Goal: Navigation & Orientation: Find specific page/section

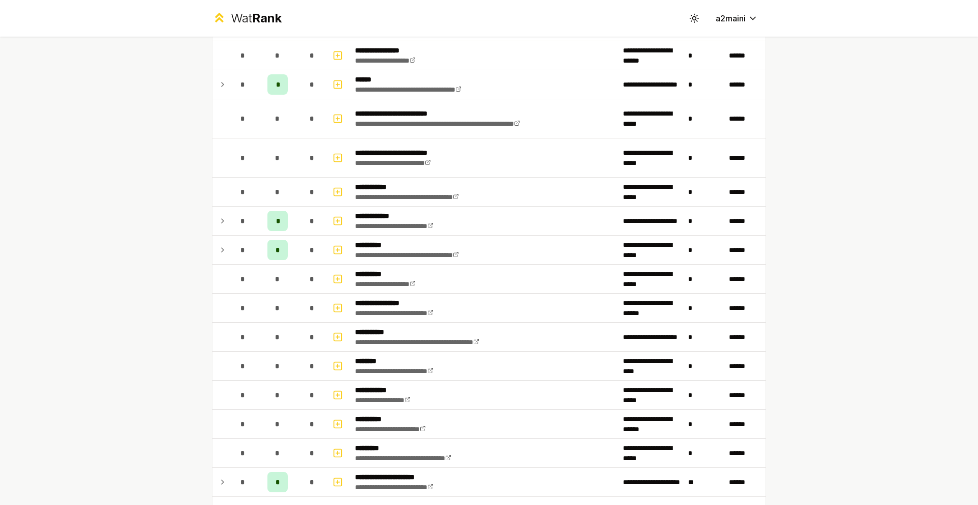
scroll to position [1037, 0]
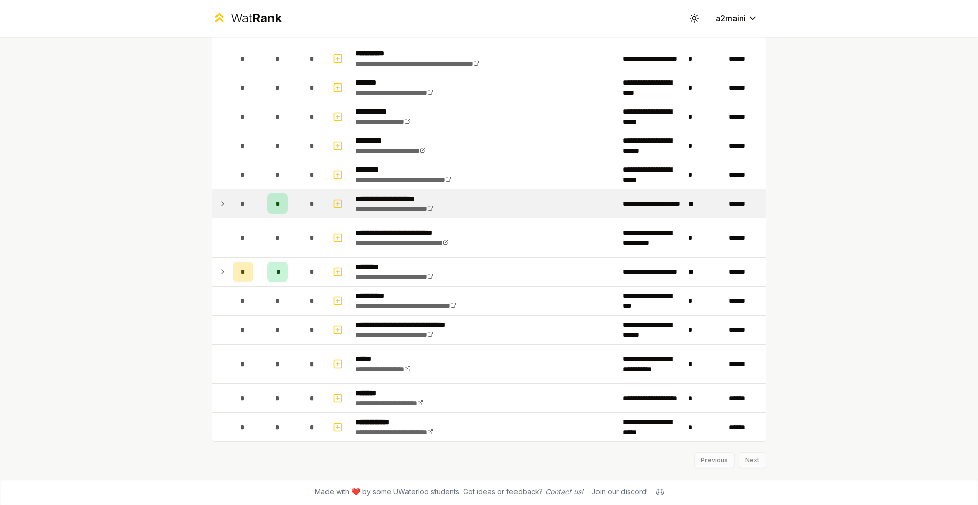
click at [220, 202] on icon at bounding box center [223, 204] width 8 height 12
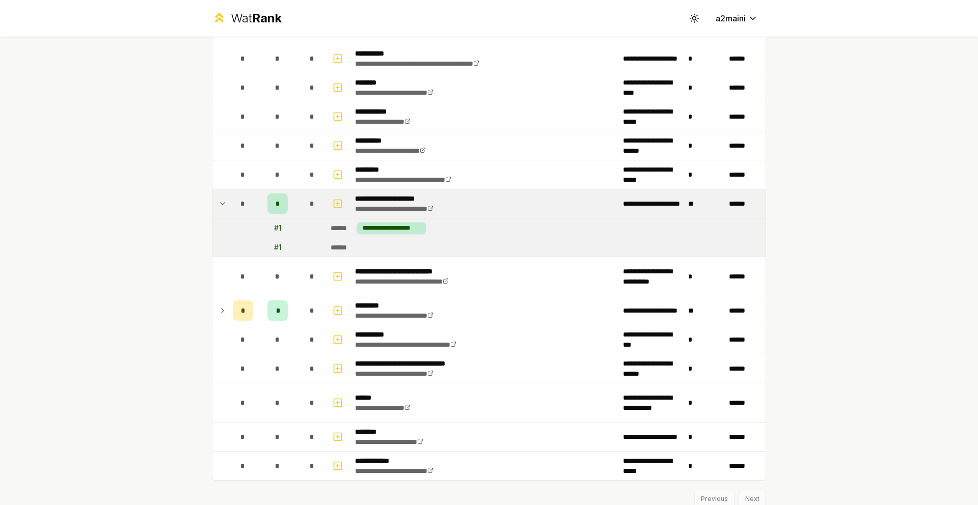
click at [220, 202] on icon at bounding box center [223, 204] width 8 height 12
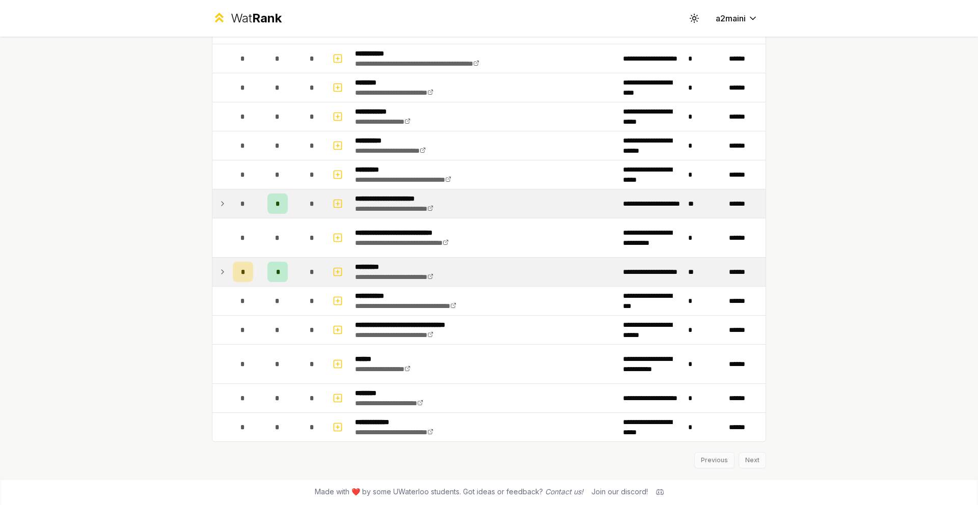
click at [228, 276] on td at bounding box center [220, 272] width 16 height 29
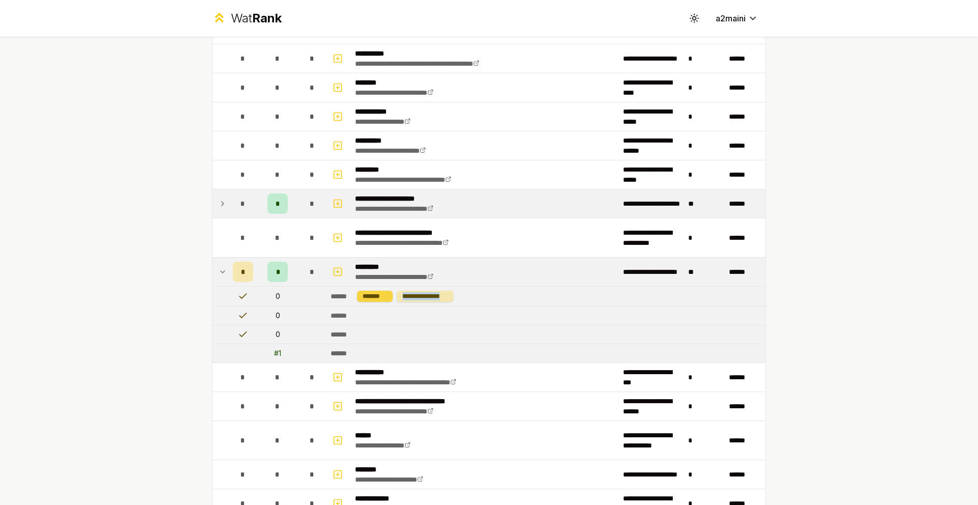
drag, startPoint x: 454, startPoint y: 295, endPoint x: 391, endPoint y: 295, distance: 63.2
click at [391, 295] on td "**********" at bounding box center [545, 296] width 439 height 19
click at [487, 283] on td "**********" at bounding box center [485, 272] width 268 height 29
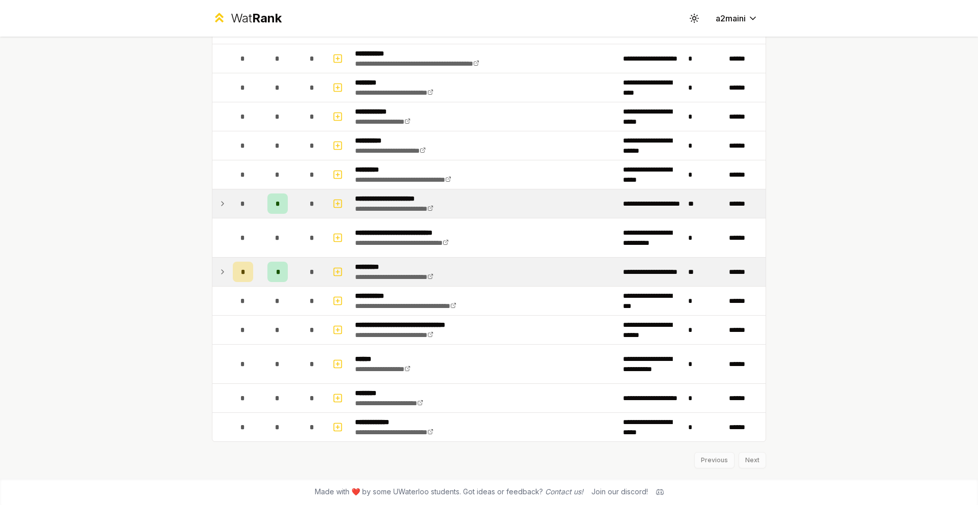
click at [487, 281] on td "**********" at bounding box center [485, 272] width 268 height 29
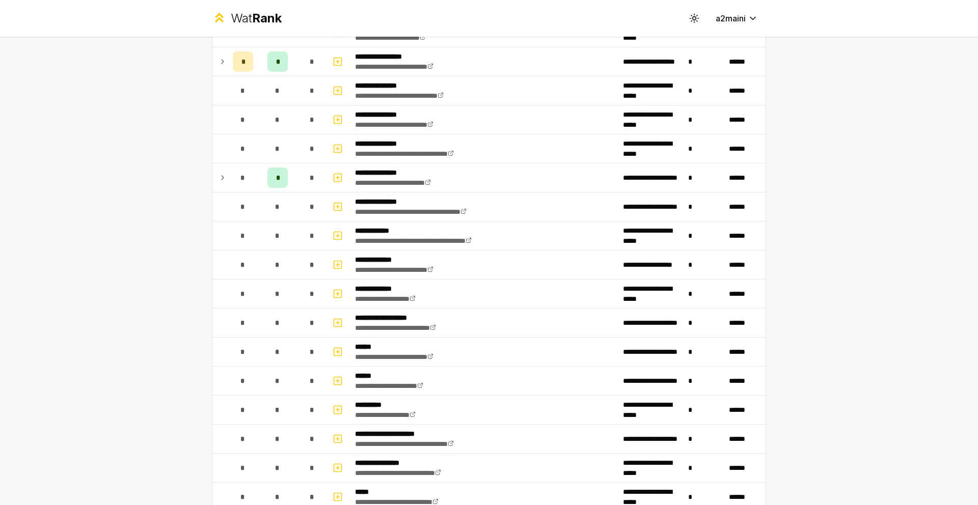
scroll to position [185, 0]
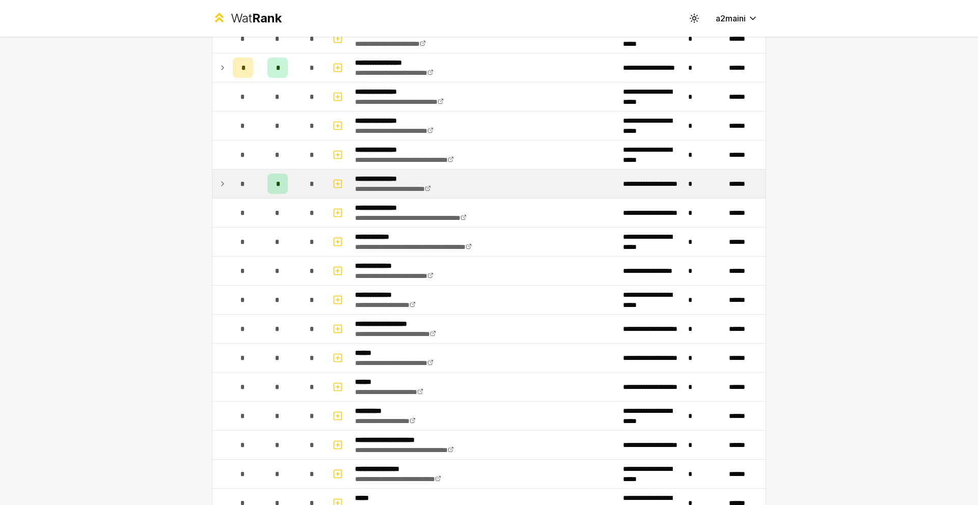
click at [219, 187] on icon at bounding box center [223, 184] width 8 height 12
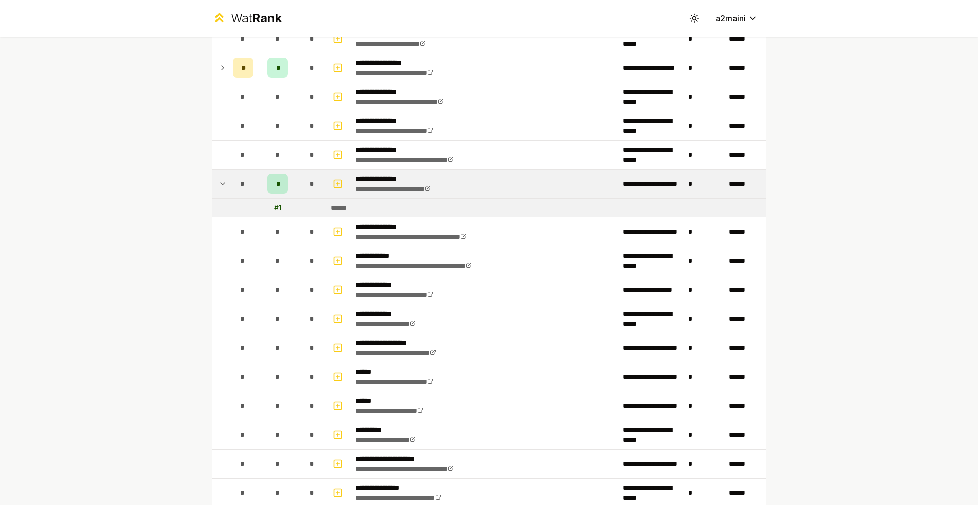
click at [219, 187] on icon at bounding box center [223, 184] width 8 height 12
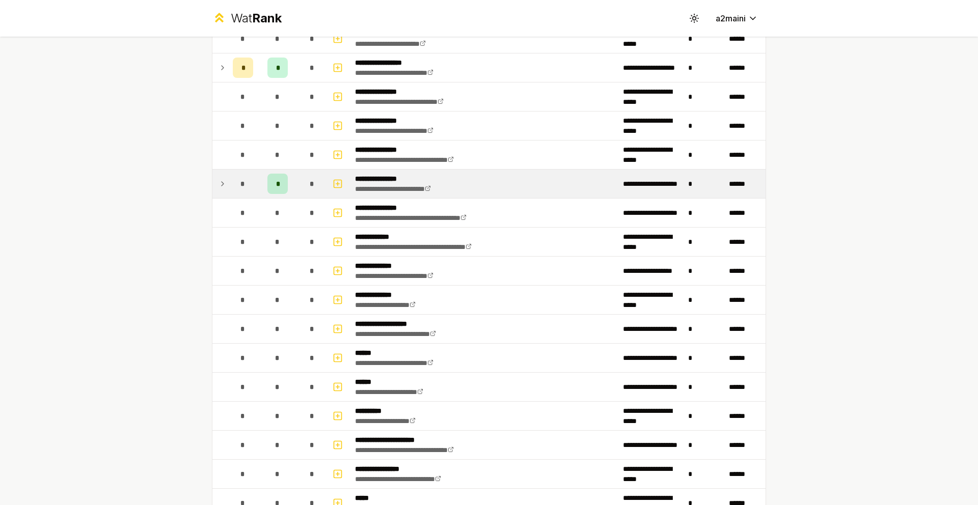
scroll to position [97, 0]
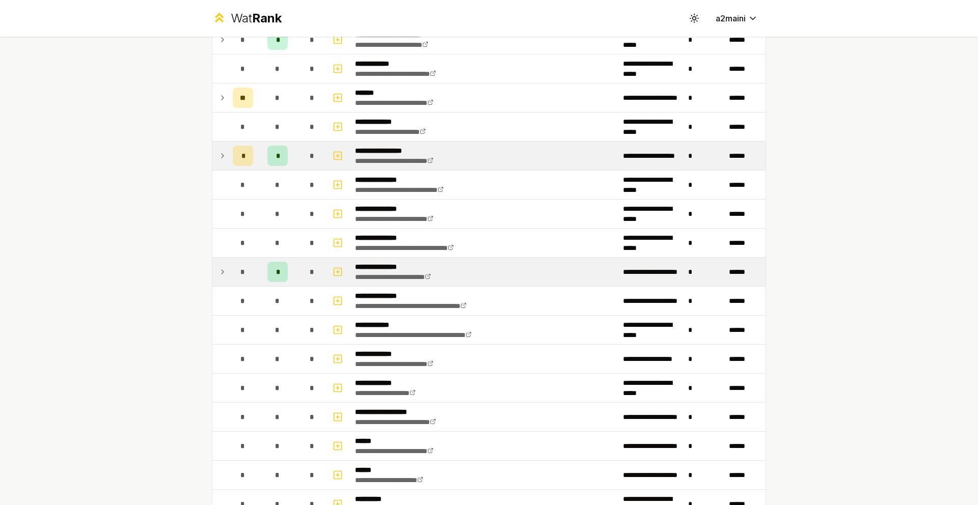
click at [221, 153] on icon at bounding box center [223, 156] width 8 height 12
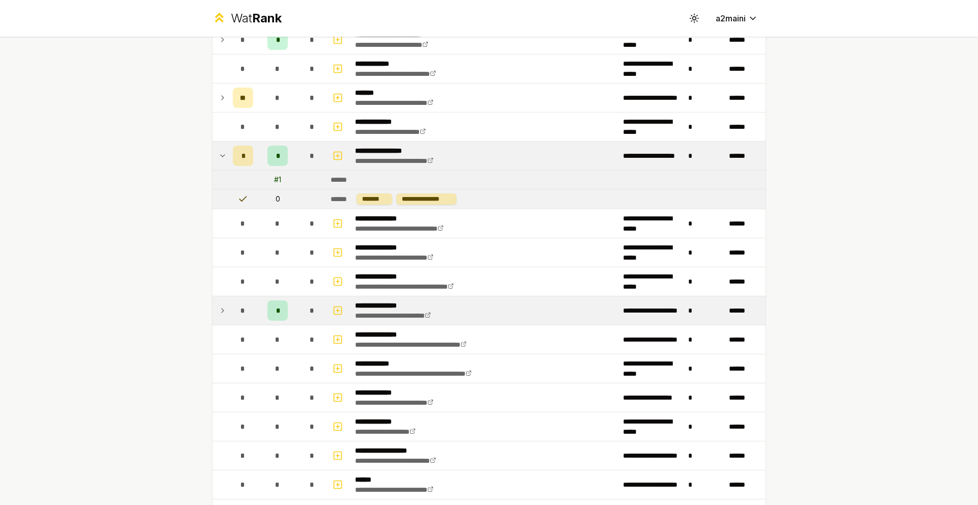
click at [221, 153] on icon at bounding box center [223, 156] width 8 height 12
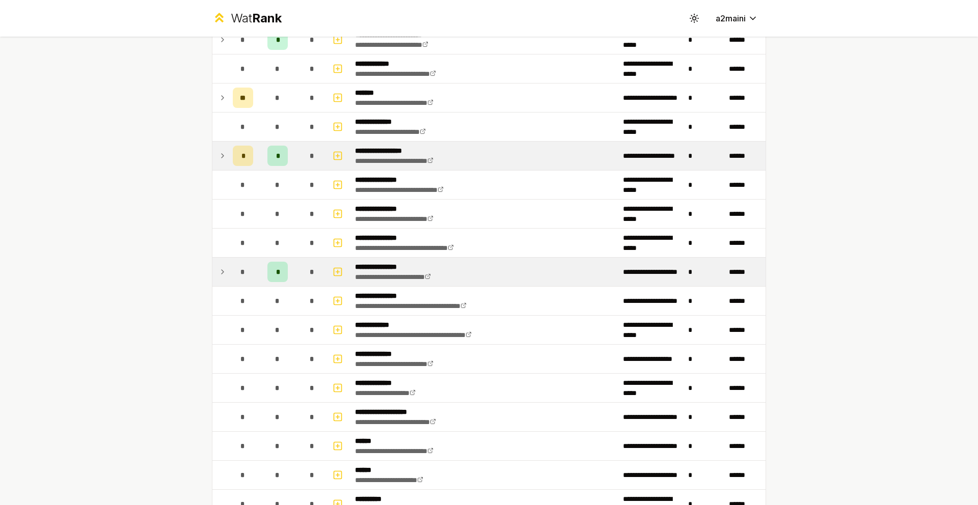
scroll to position [0, 0]
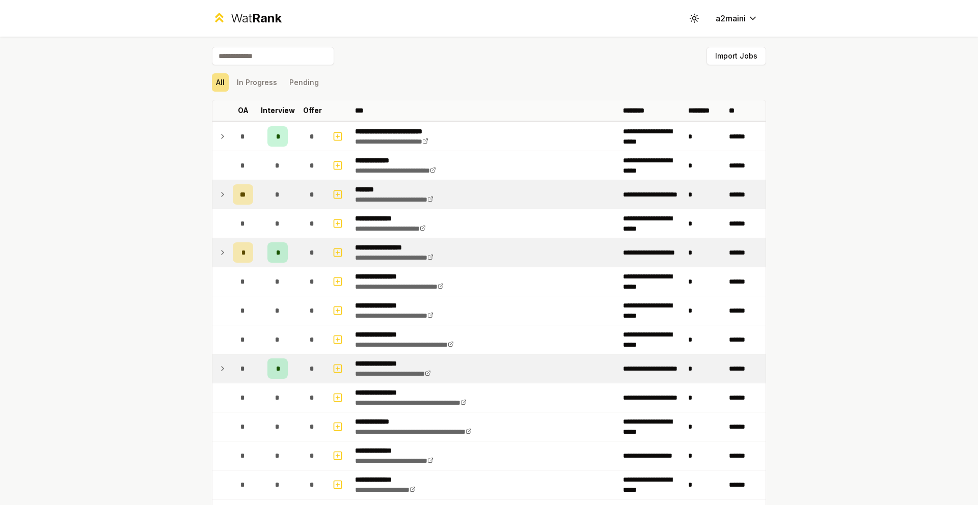
click at [221, 188] on icon at bounding box center [223, 194] width 8 height 12
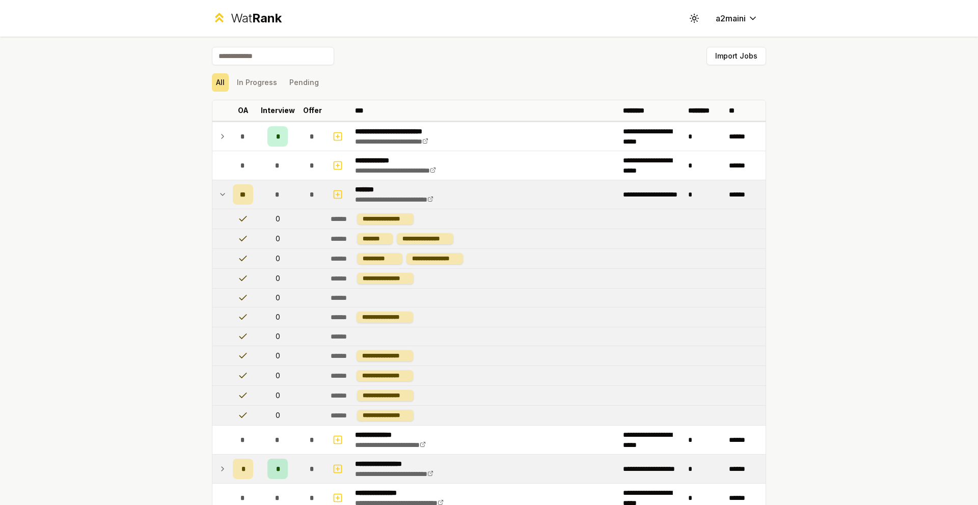
click at [221, 188] on icon at bounding box center [223, 194] width 8 height 12
